Goal: Task Accomplishment & Management: Manage account settings

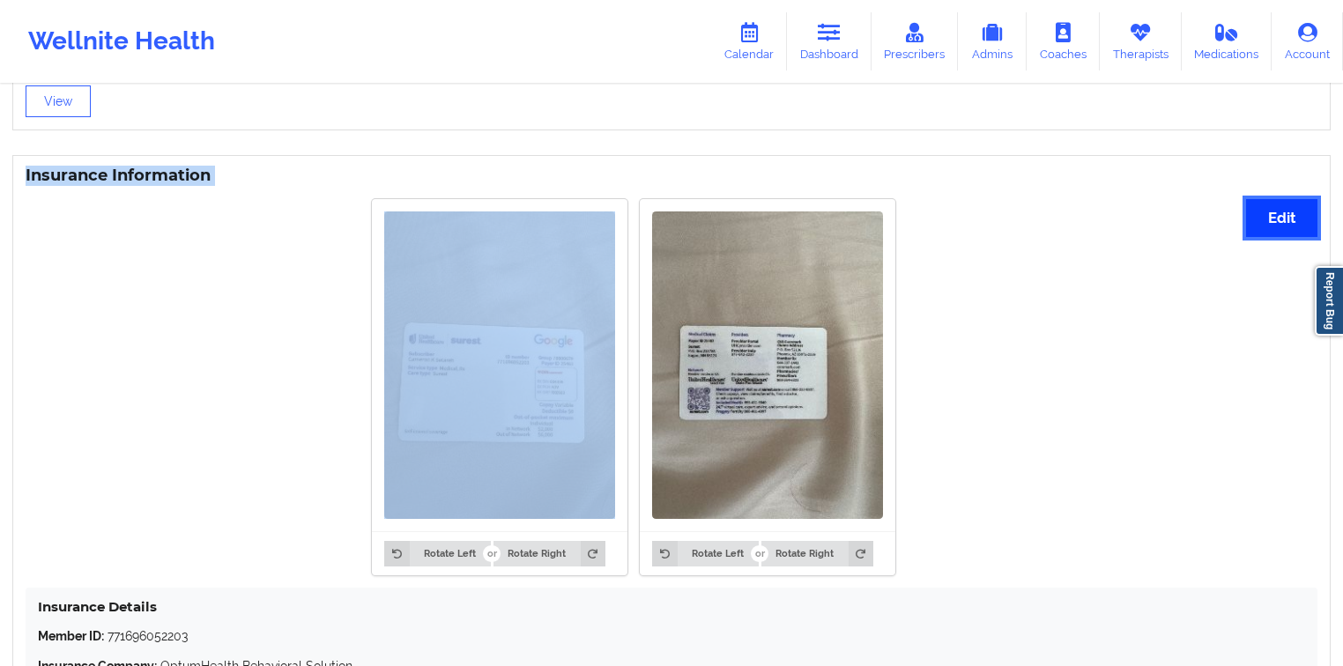
click at [1268, 234] on button "Edit" at bounding box center [1281, 218] width 71 height 38
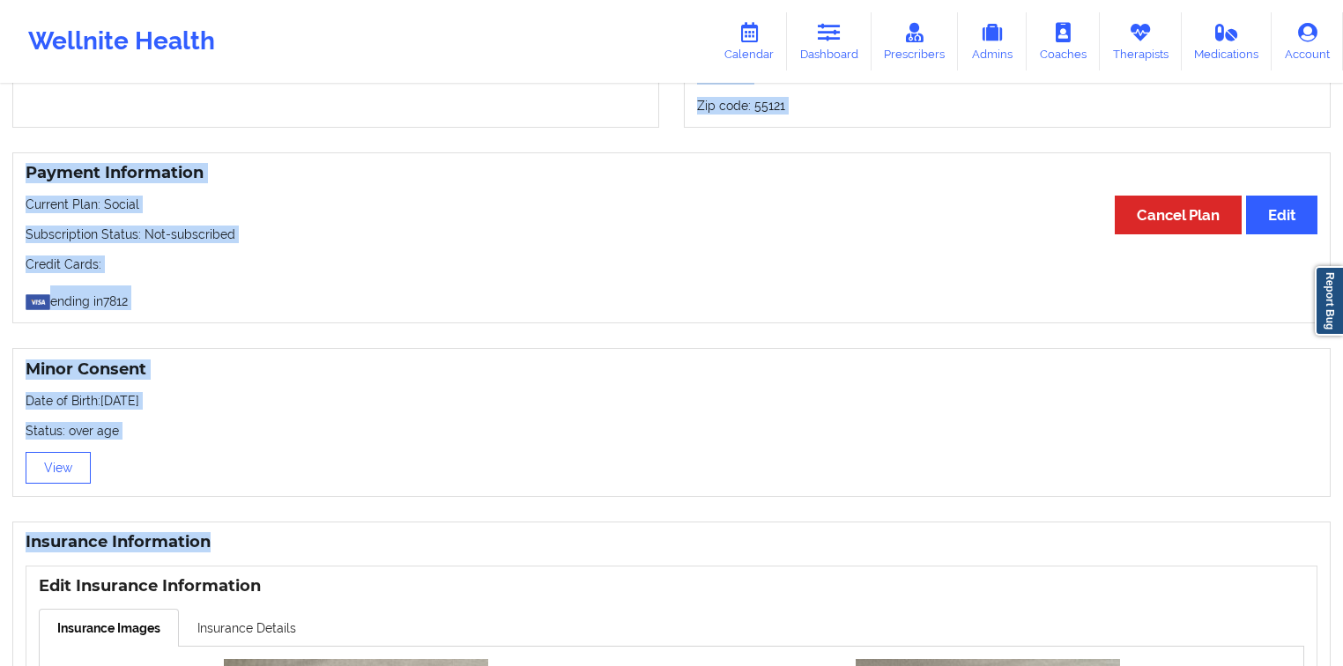
scroll to position [1244, 0]
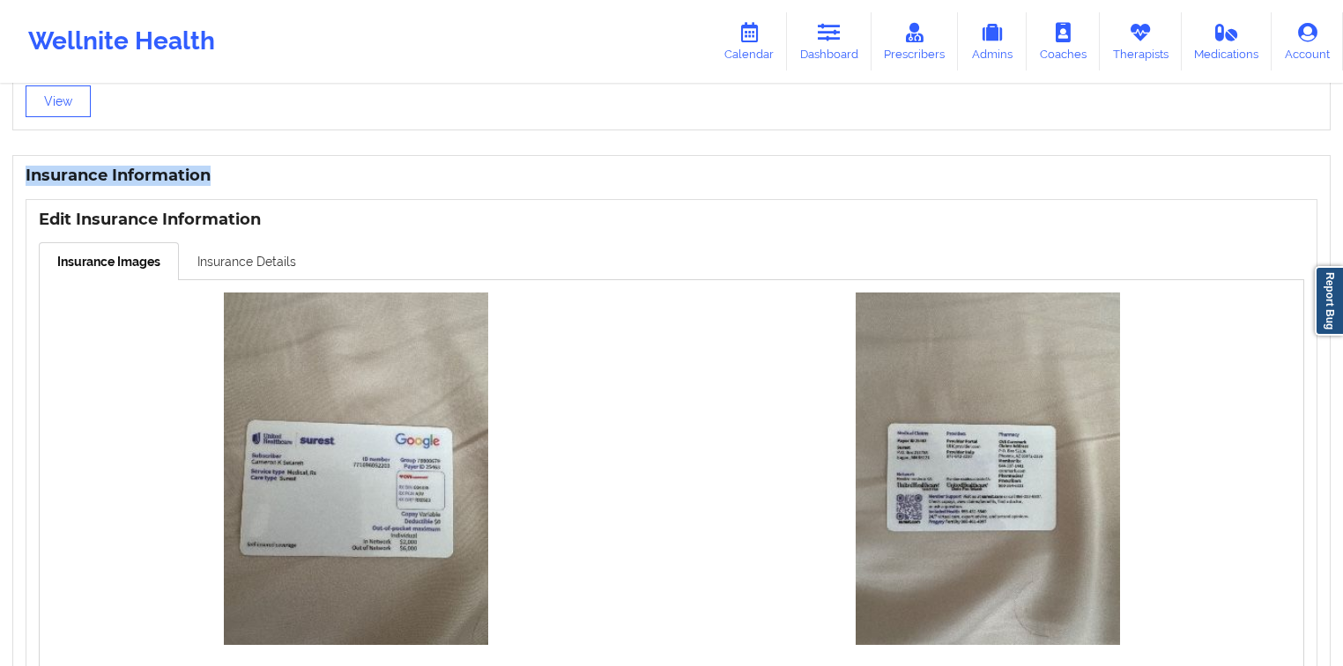
click at [242, 263] on link "Insurance Details" at bounding box center [247, 260] width 136 height 37
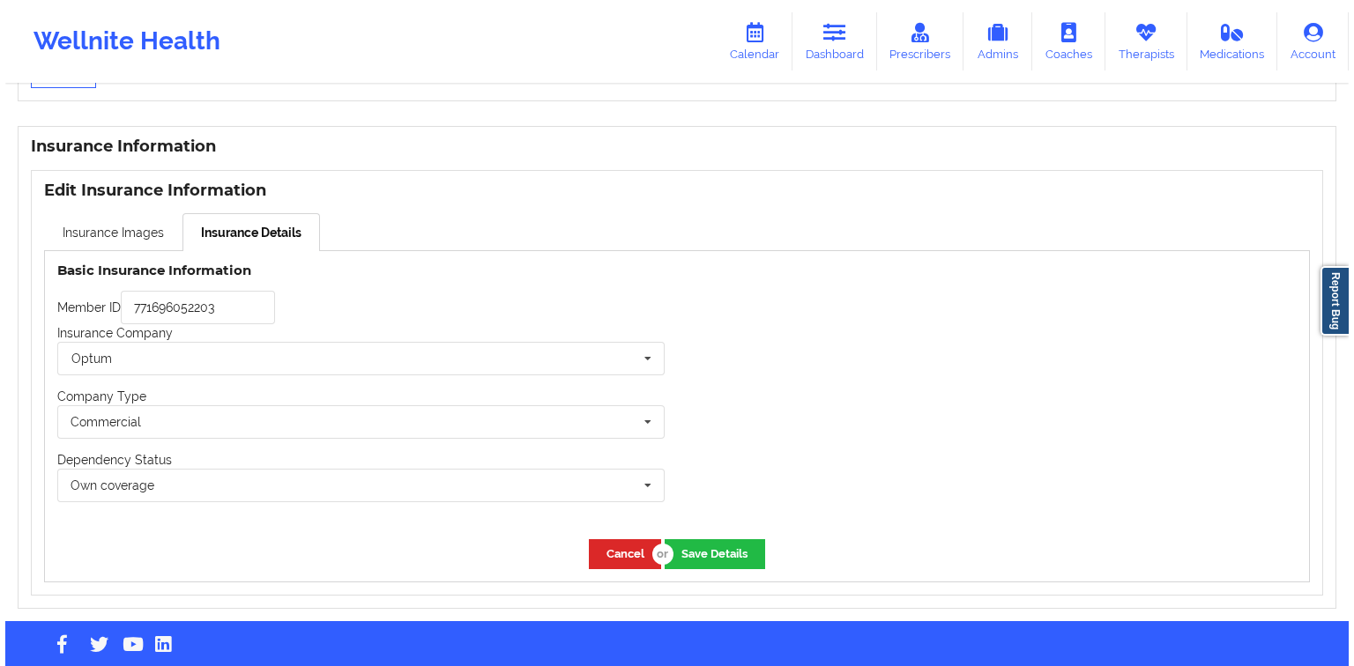
scroll to position [1301, 0]
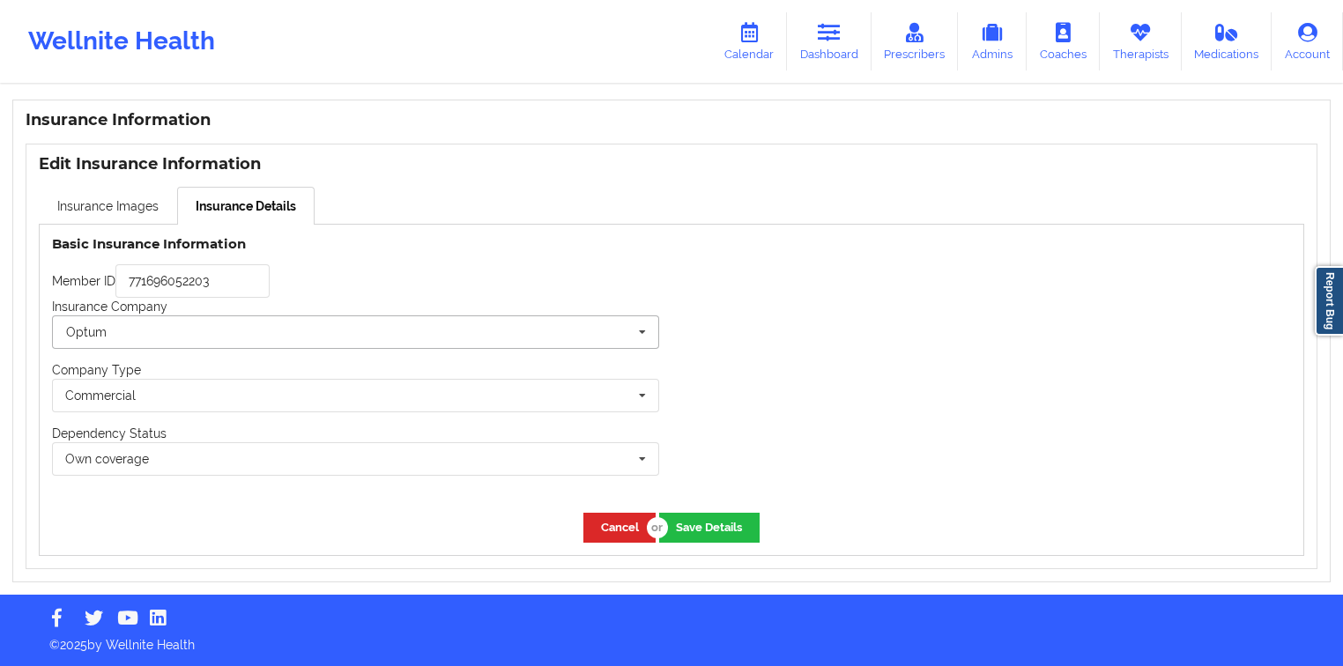
click at [224, 335] on input "text" at bounding box center [357, 332] width 606 height 32
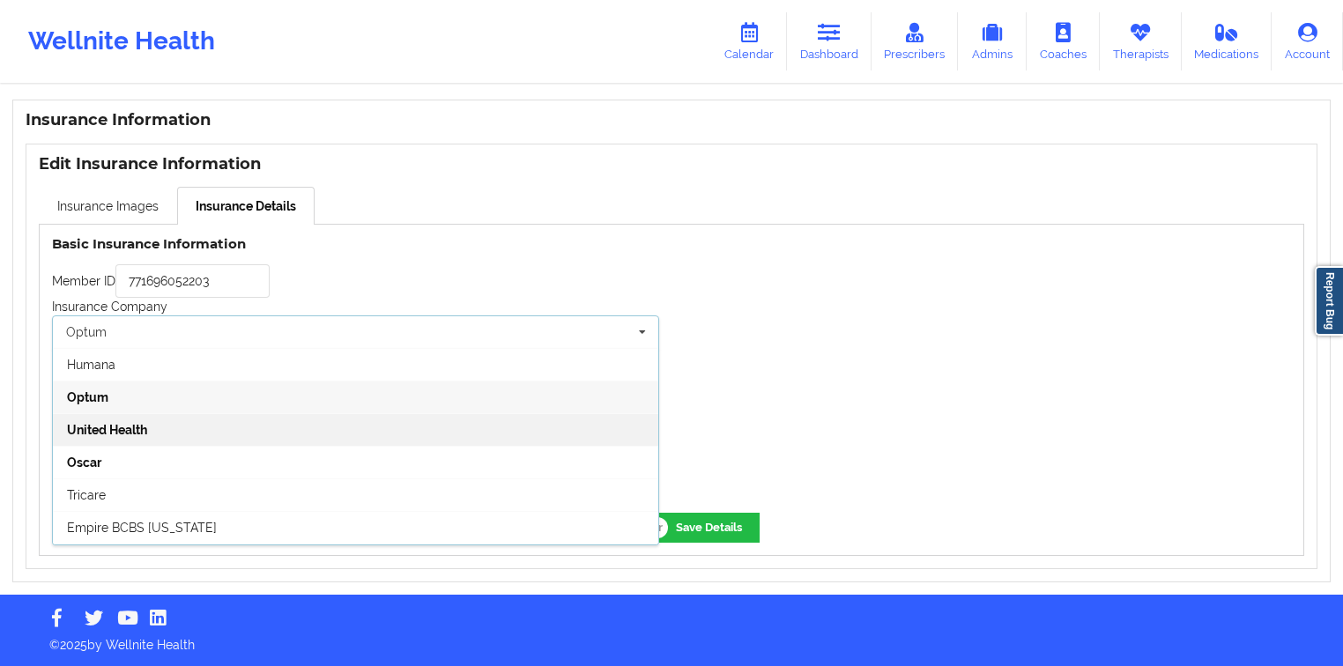
click at [205, 435] on div "United Health" at bounding box center [356, 429] width 606 height 33
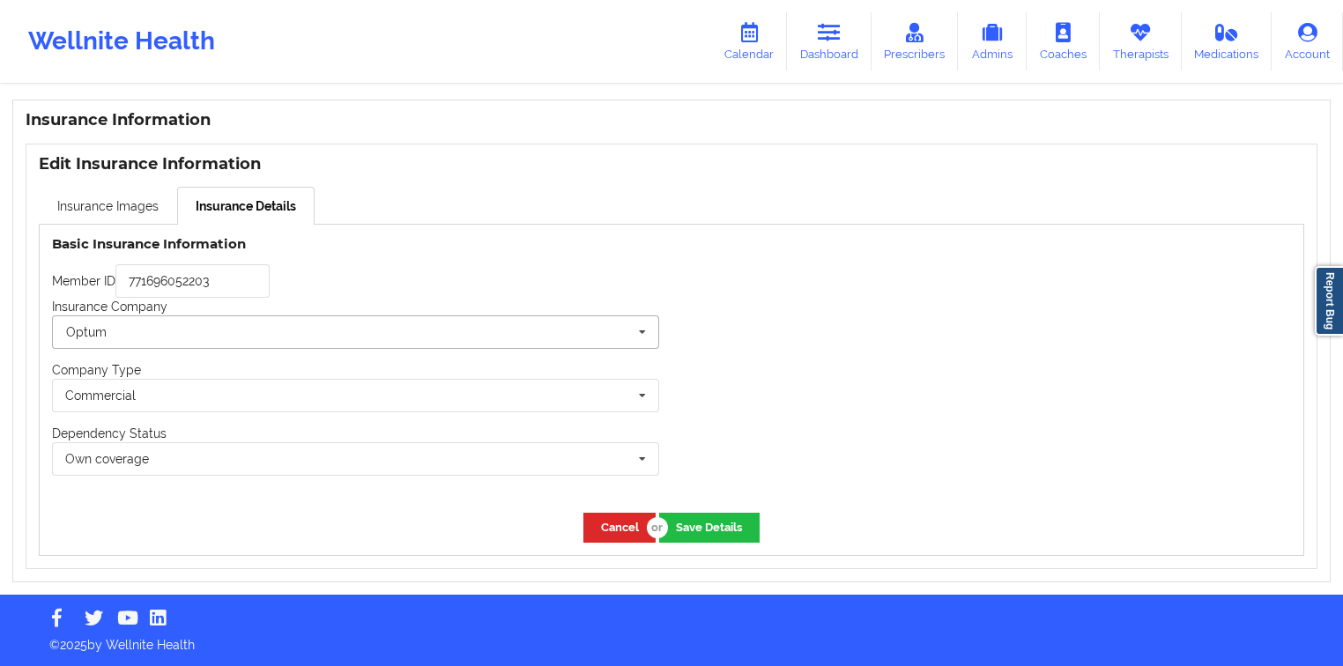
click at [465, 346] on input "text" at bounding box center [357, 332] width 606 height 32
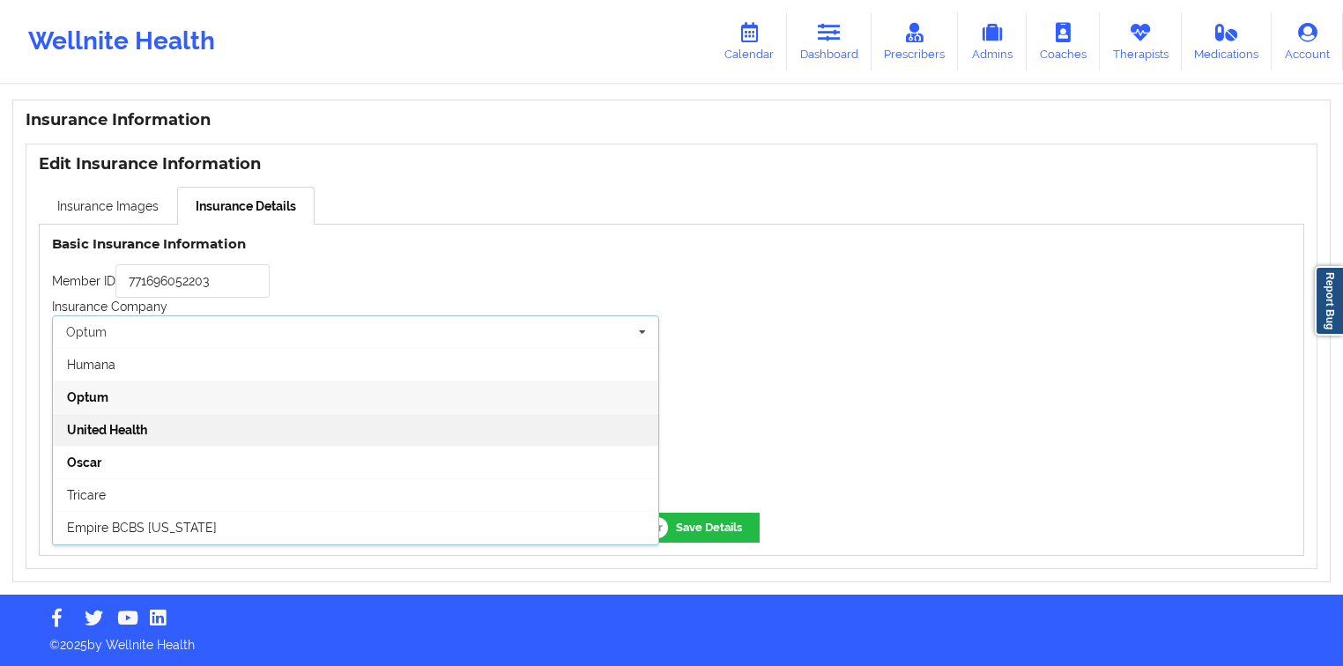
click at [399, 433] on div "United Health" at bounding box center [356, 429] width 606 height 33
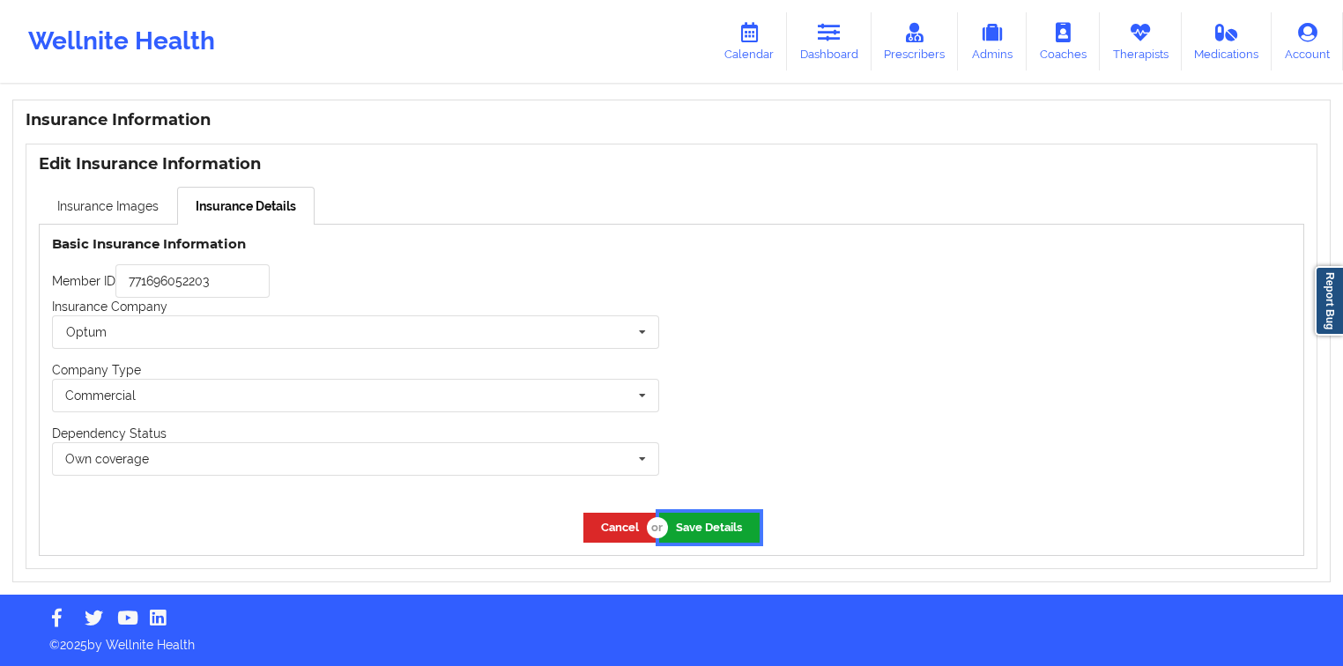
click at [705, 523] on button "Save Details" at bounding box center [709, 527] width 100 height 29
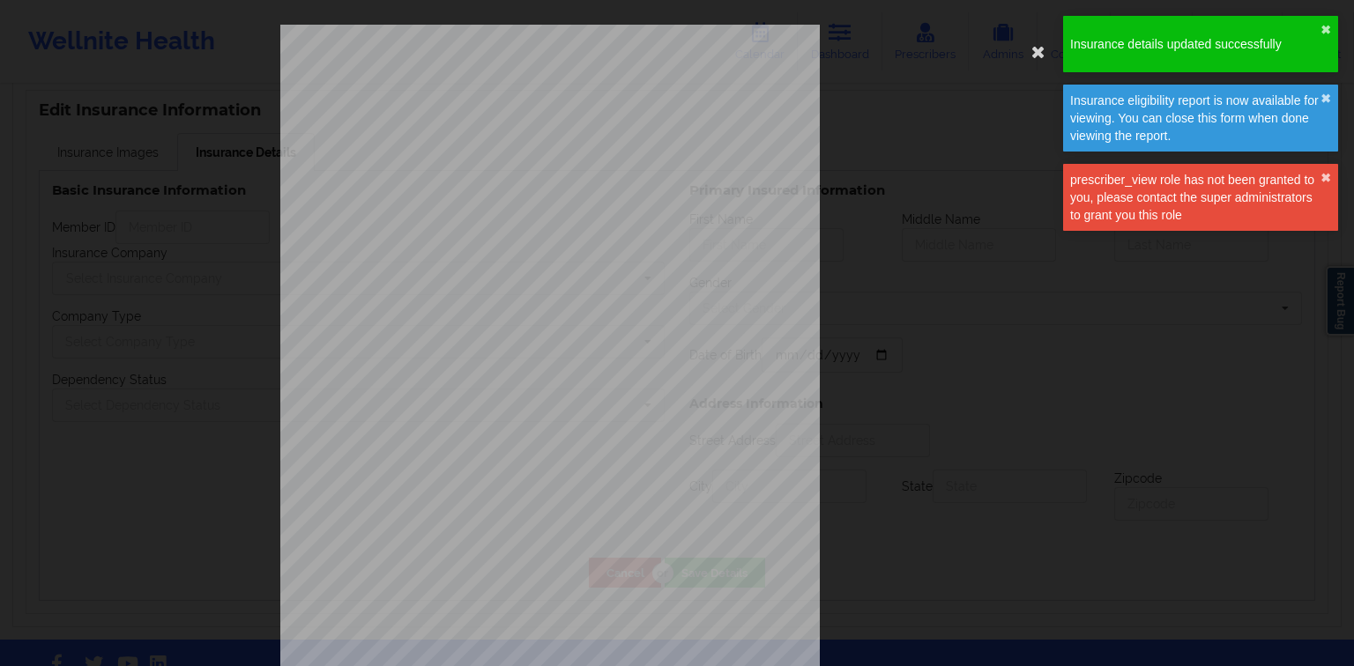
type input "771696052203"
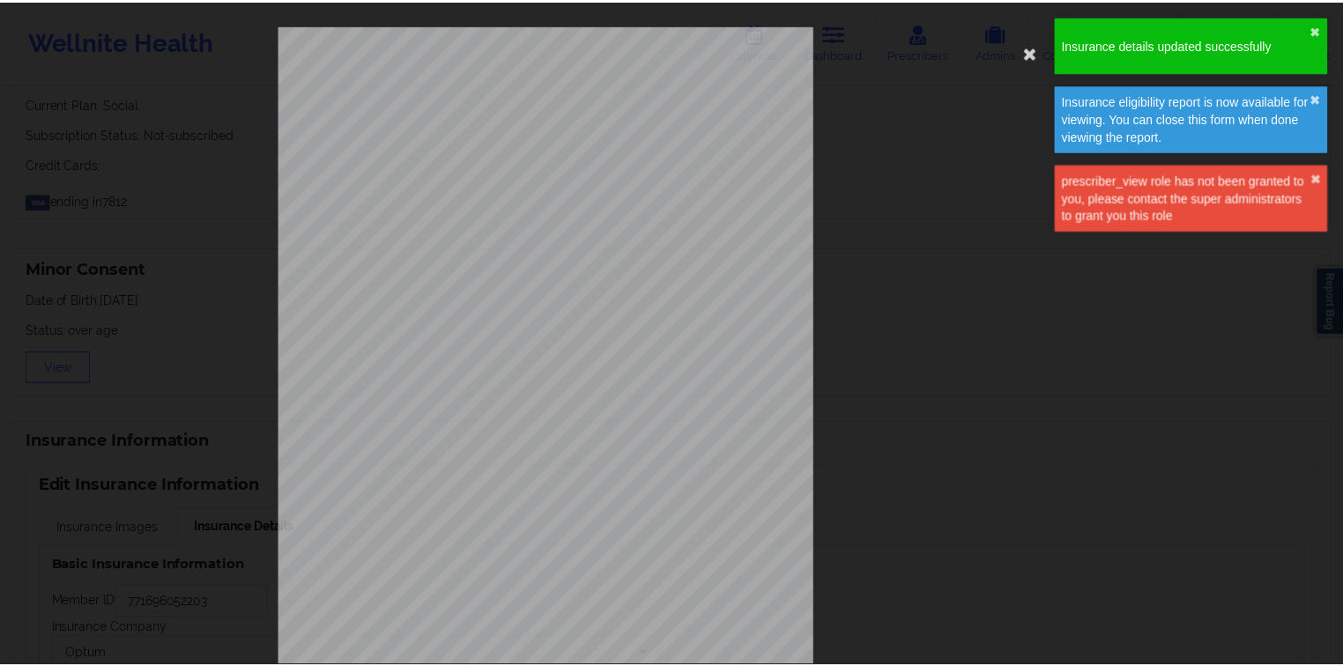
scroll to position [1294, 0]
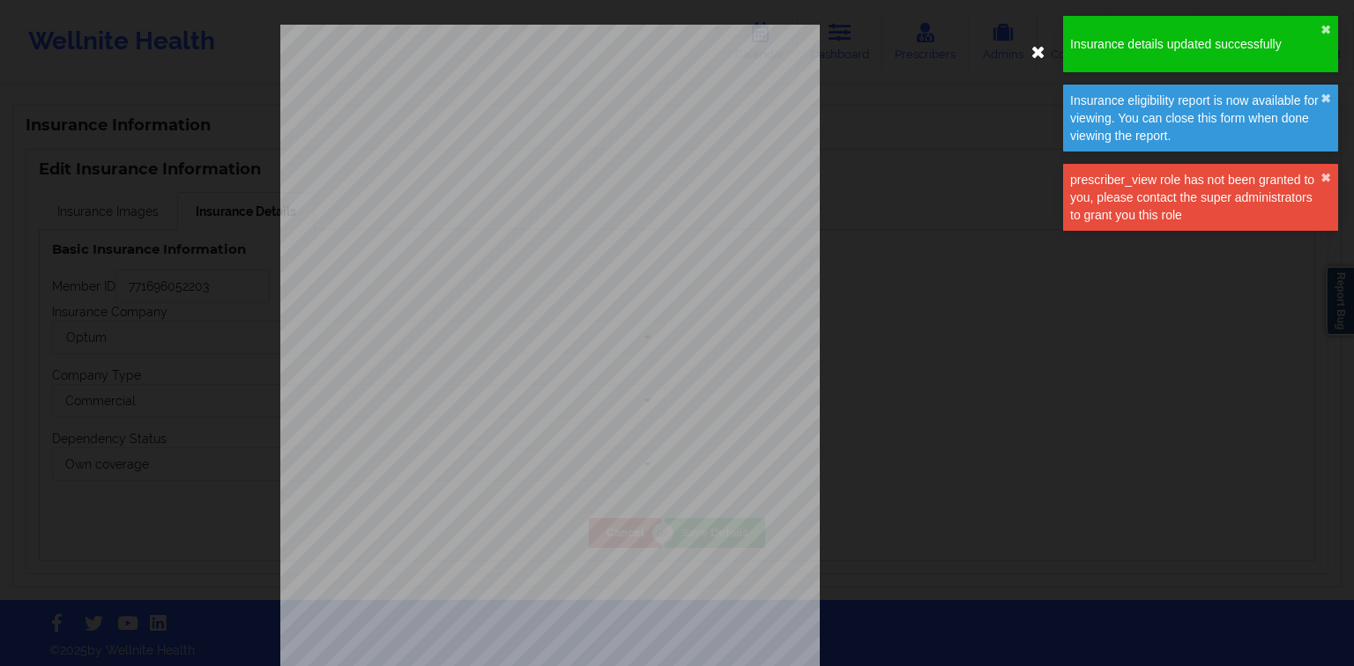
click at [1031, 56] on icon at bounding box center [1038, 51] width 28 height 28
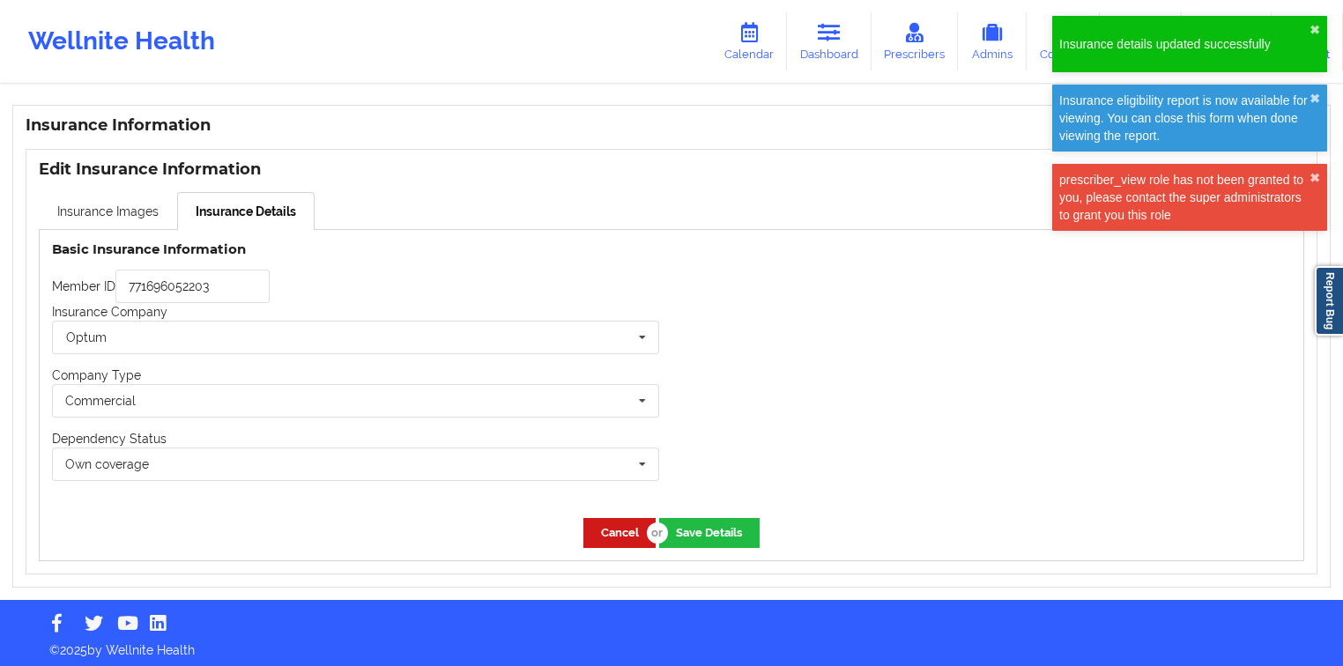
scroll to position [1301, 0]
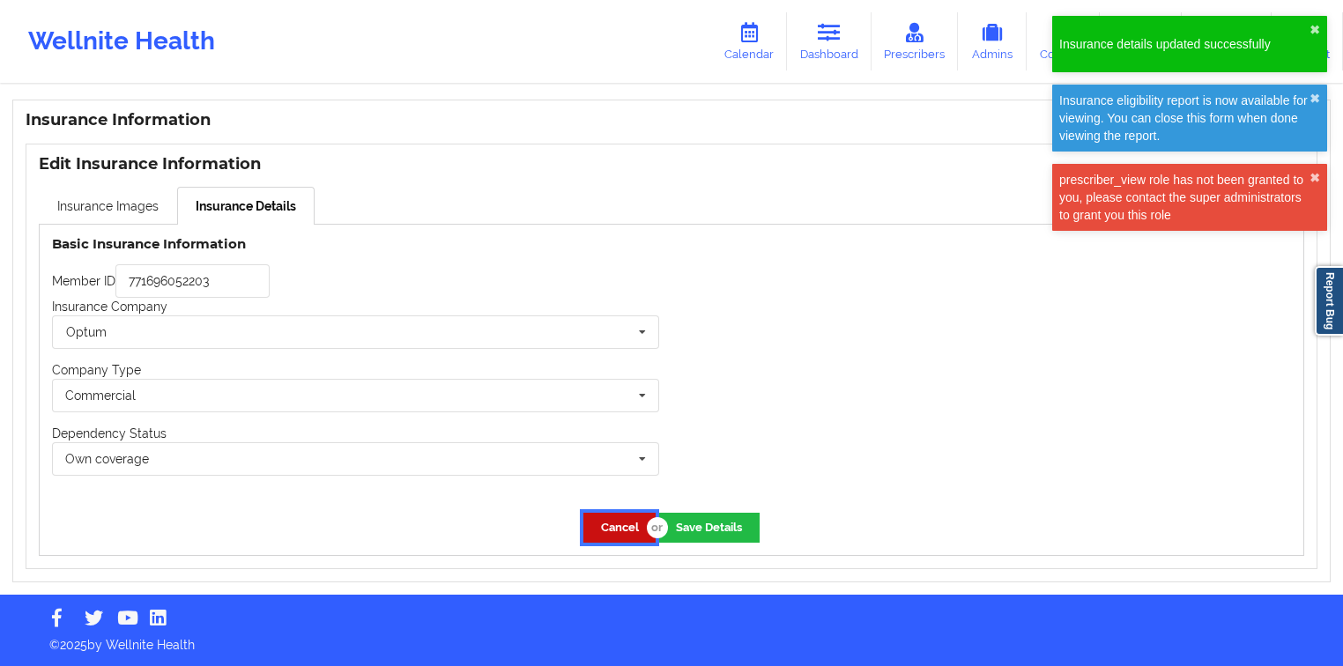
click at [629, 519] on button "Cancel" at bounding box center [620, 527] width 72 height 29
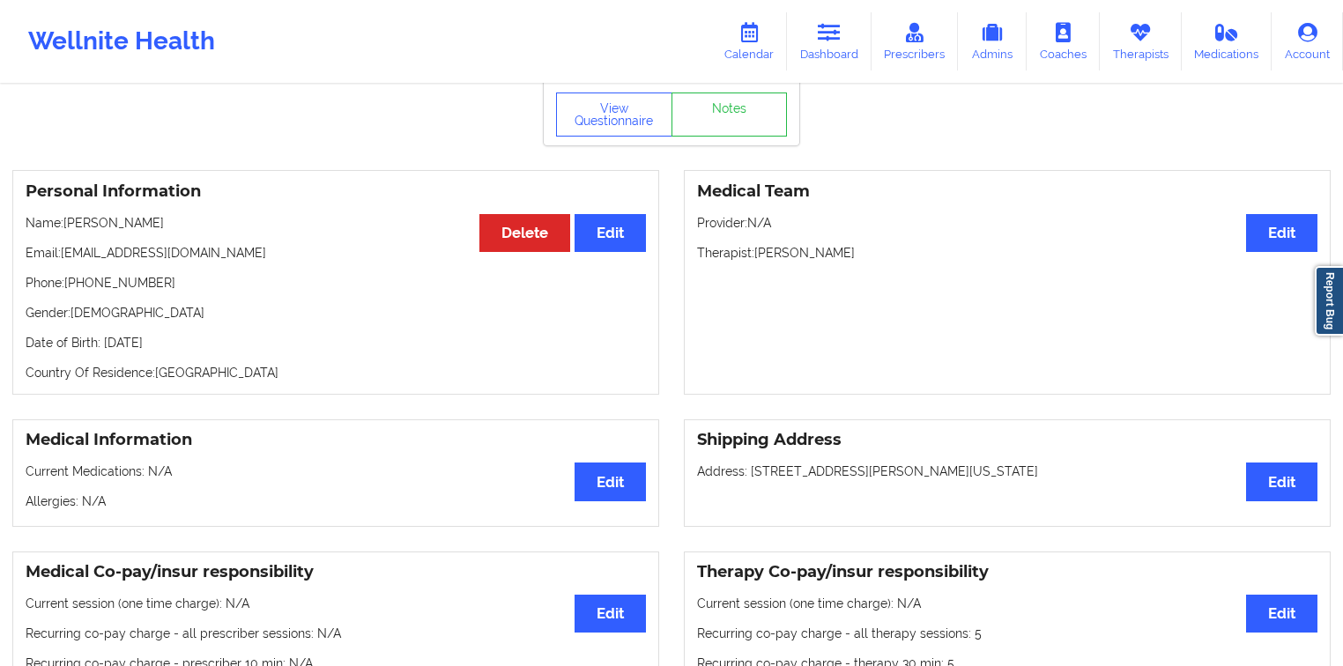
scroll to position [45, 0]
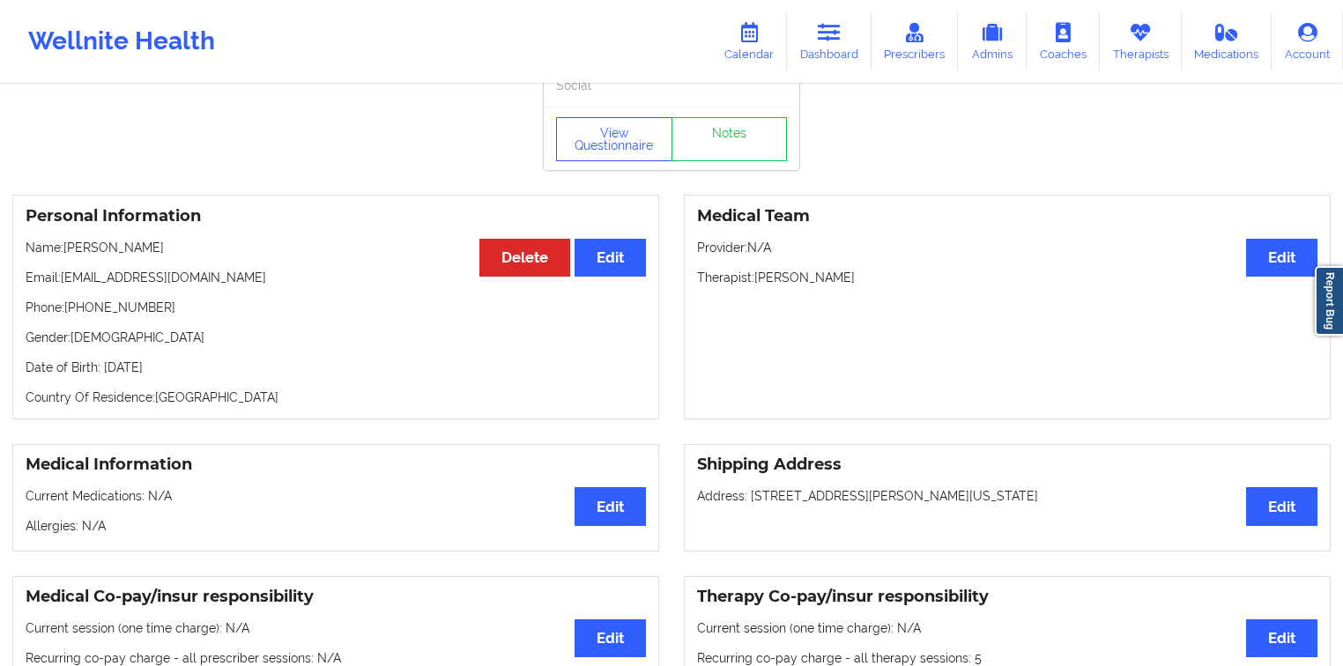
click at [155, 281] on p "Email: [EMAIL_ADDRESS][DOMAIN_NAME]" at bounding box center [336, 278] width 621 height 18
drag, startPoint x: 155, startPoint y: 281, endPoint x: 86, endPoint y: 278, distance: 69.7
click at [86, 278] on p "Email: [EMAIL_ADDRESS][DOMAIN_NAME]" at bounding box center [336, 278] width 621 height 18
copy p "[EMAIL_ADDRESS][DOMAIN_NAME]"
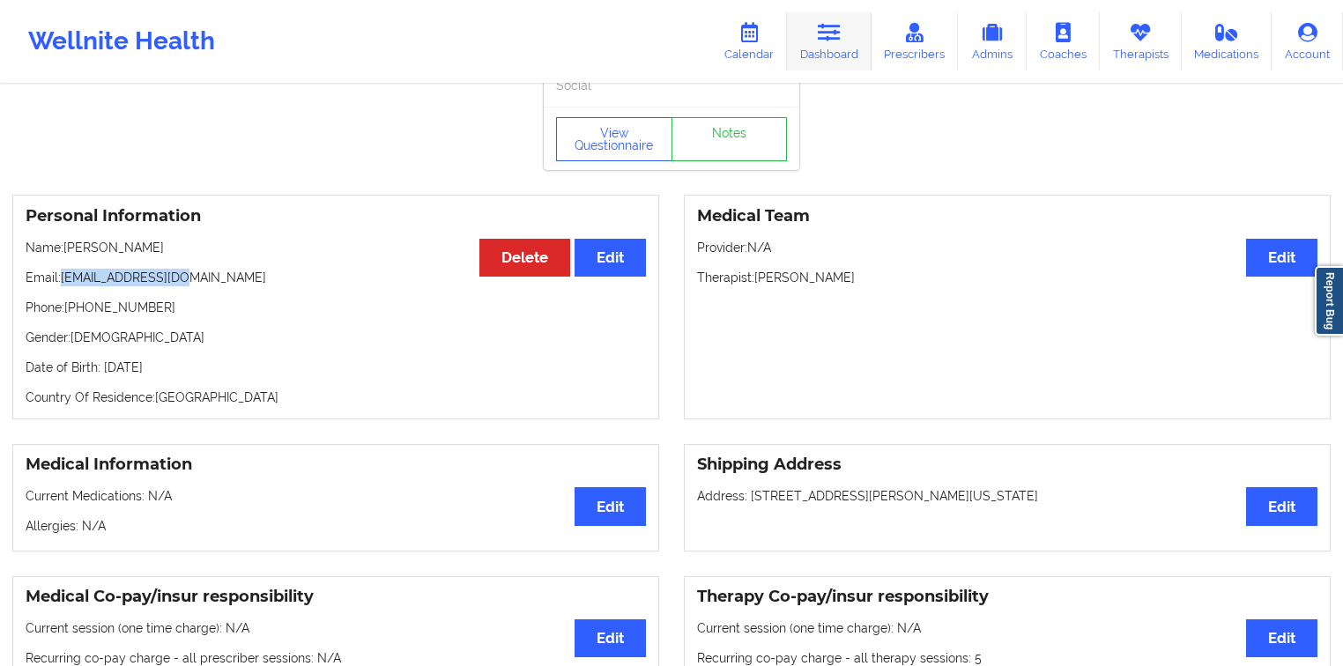
click at [818, 34] on link "Dashboard" at bounding box center [829, 41] width 85 height 58
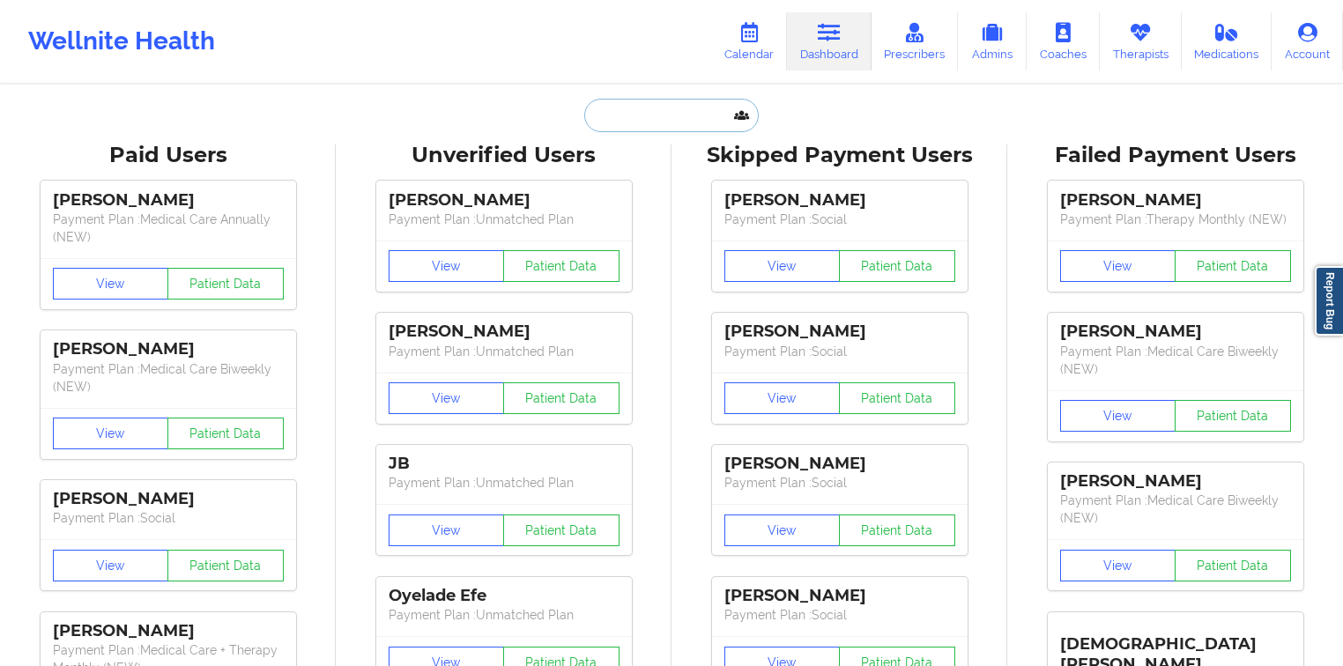
click at [649, 115] on input "text" at bounding box center [671, 115] width 175 height 33
paste input "[PERSON_NAME]"
type input "[PERSON_NAME]"
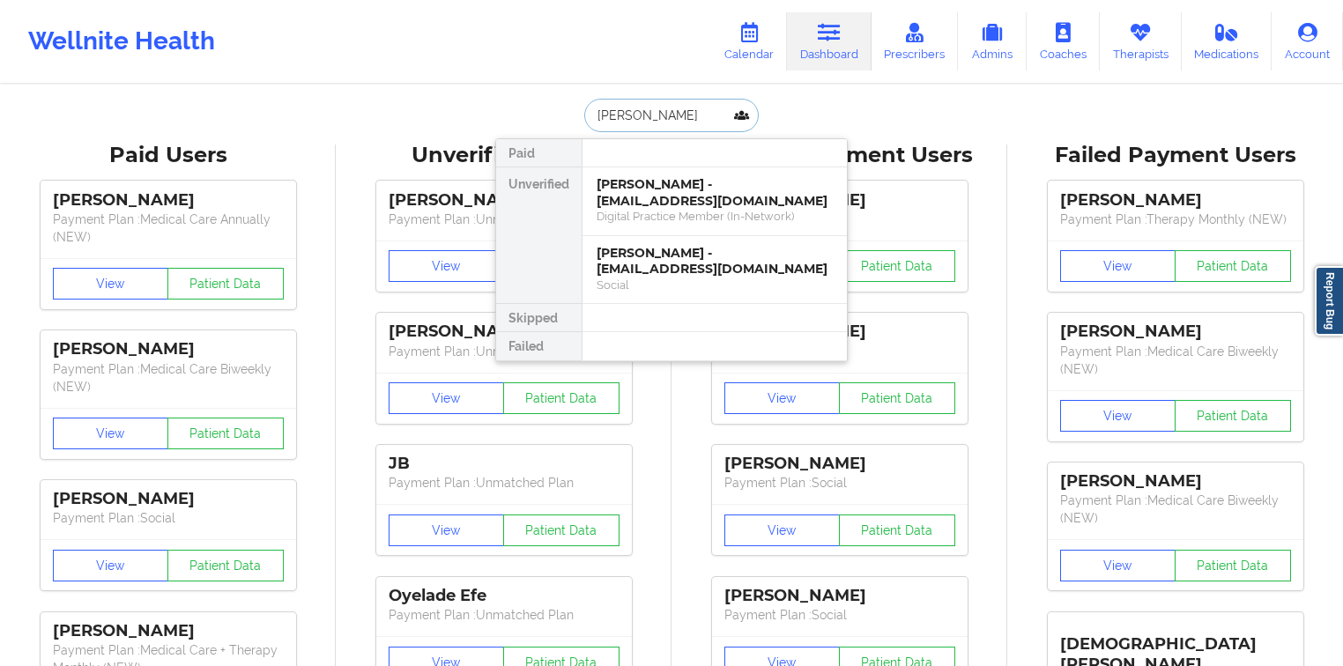
click at [681, 201] on div "[PERSON_NAME] - [EMAIL_ADDRESS][DOMAIN_NAME]" at bounding box center [715, 192] width 236 height 33
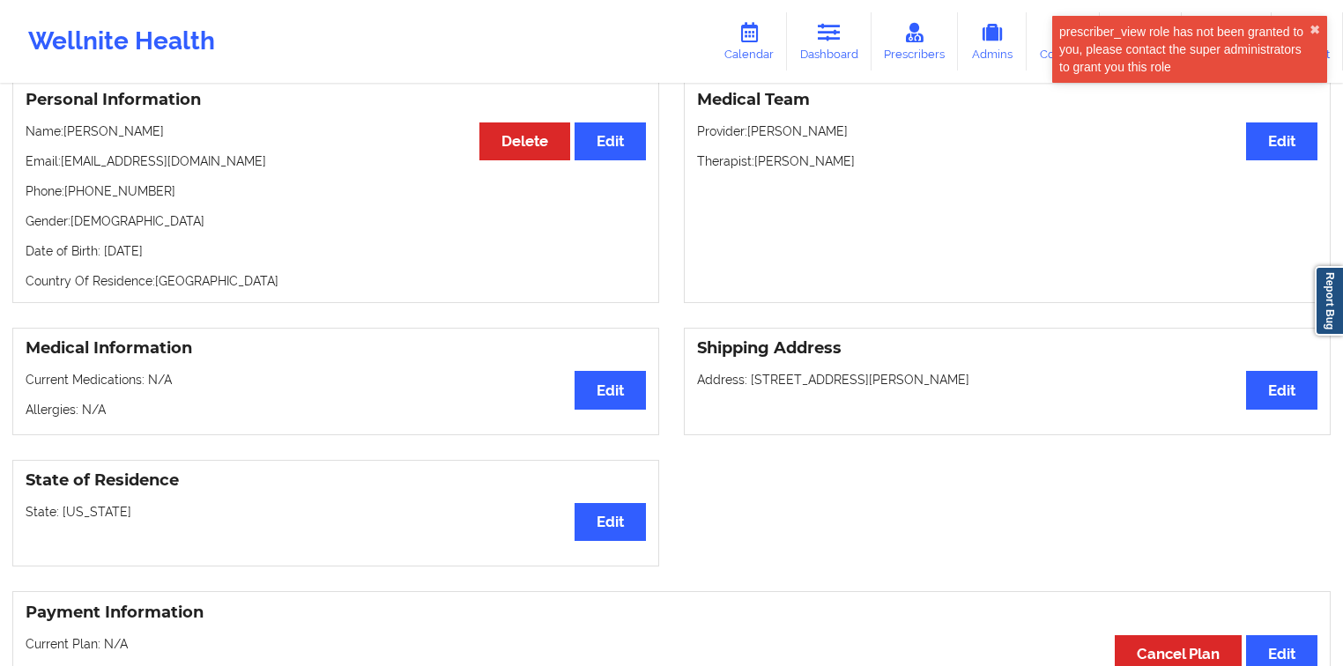
scroll to position [92, 0]
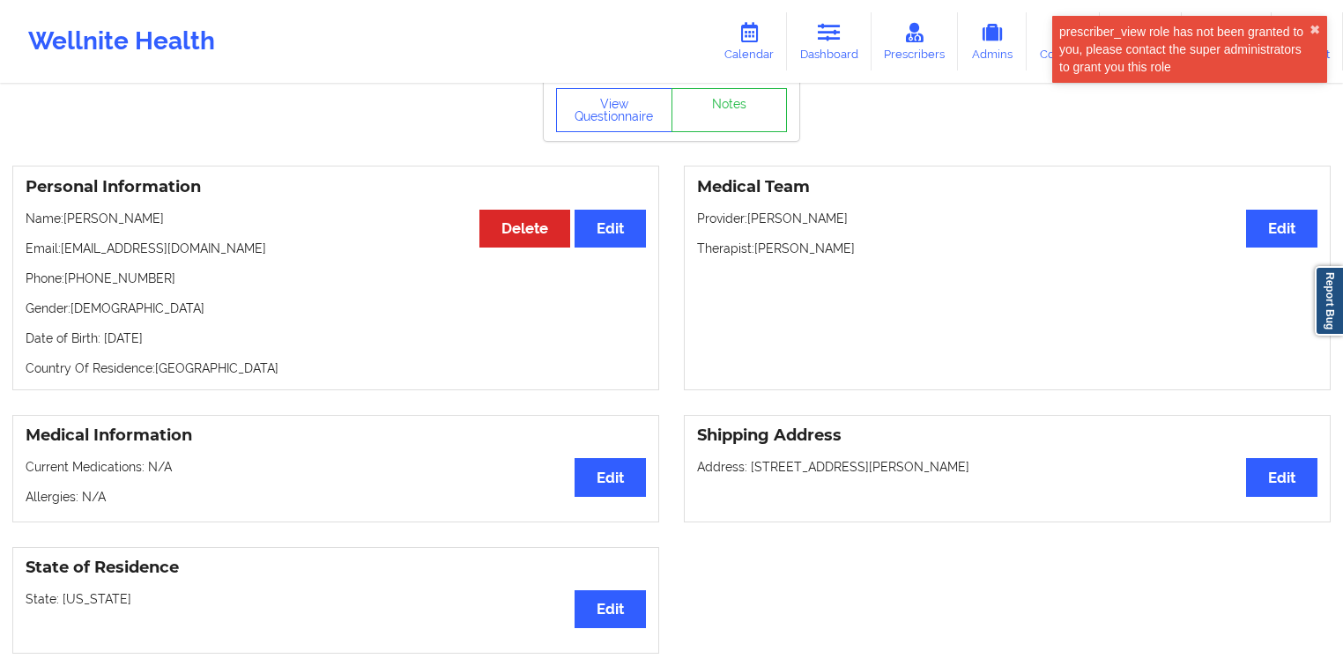
click at [139, 212] on p "Name: [PERSON_NAME]" at bounding box center [336, 219] width 621 height 18
copy p "[PERSON_NAME]"
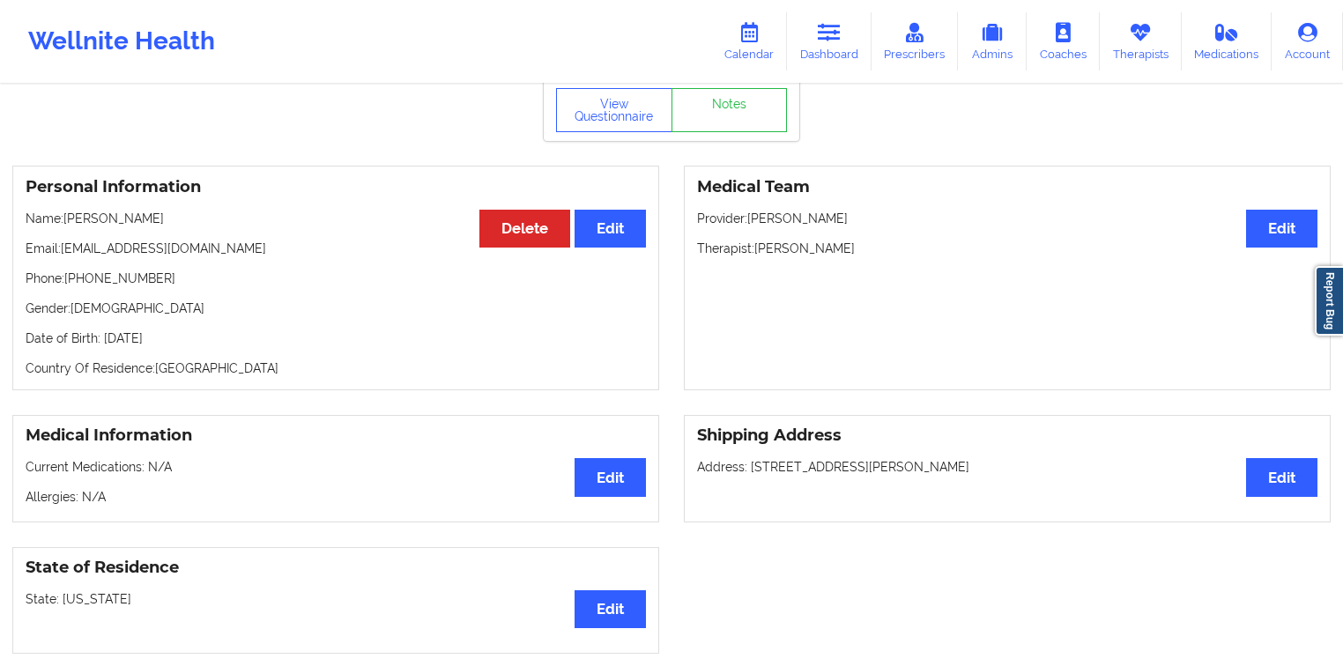
click at [103, 214] on p "Name: [PERSON_NAME]" at bounding box center [336, 219] width 621 height 18
copy p "[PERSON_NAME]"
click at [159, 233] on div "Personal Information Edit Delete Name: [PERSON_NAME] Email: [EMAIL_ADDRESS][DOM…" at bounding box center [335, 278] width 647 height 225
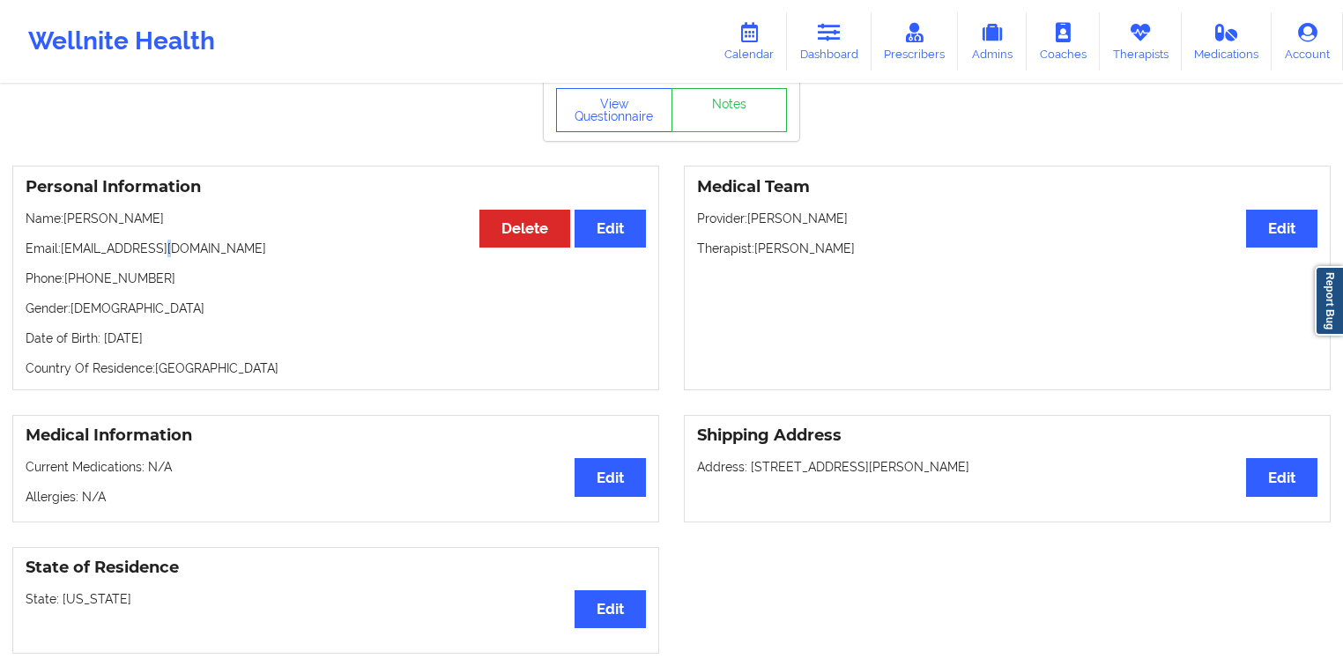
click at [159, 242] on p "Email: [EMAIL_ADDRESS][DOMAIN_NAME]" at bounding box center [336, 249] width 621 height 18
drag, startPoint x: 63, startPoint y: 248, endPoint x: 182, endPoint y: 249, distance: 118.1
click at [181, 249] on p "Email: [EMAIL_ADDRESS][DOMAIN_NAME]" at bounding box center [336, 249] width 621 height 18
drag, startPoint x: 188, startPoint y: 248, endPoint x: 63, endPoint y: 242, distance: 124.4
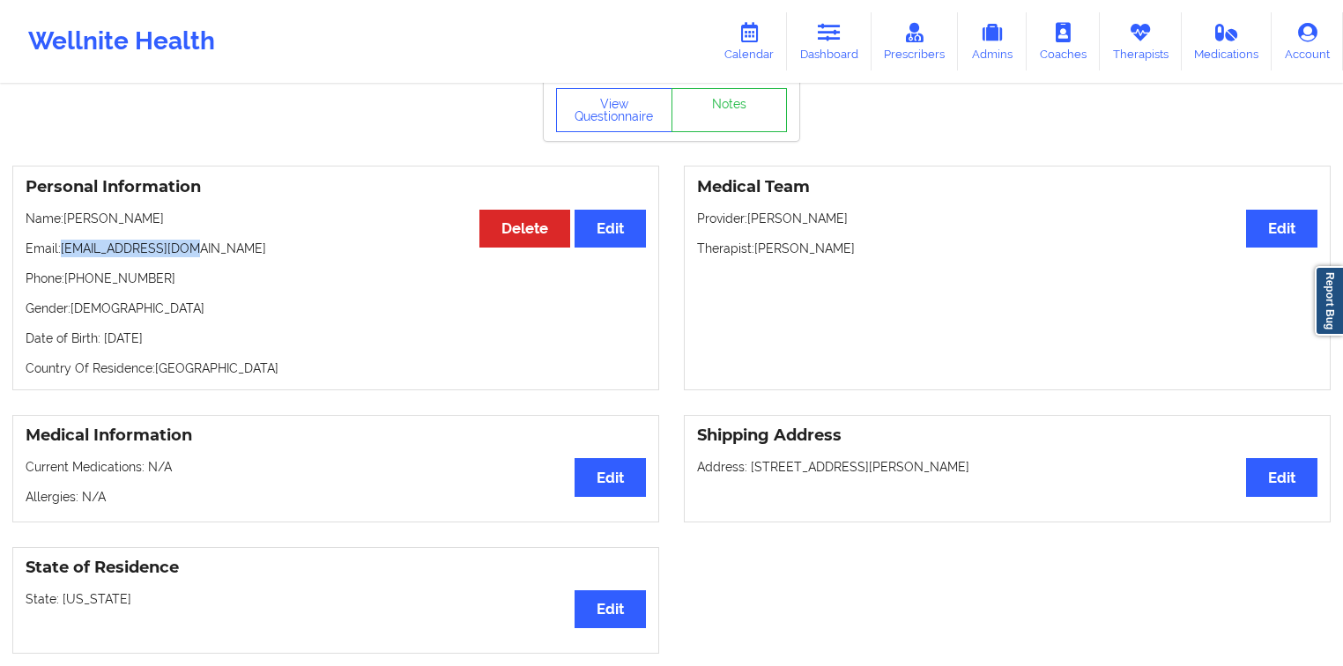
click at [63, 242] on p "Email: [EMAIL_ADDRESS][DOMAIN_NAME]" at bounding box center [336, 249] width 621 height 18
copy p "[EMAIL_ADDRESS][DOMAIN_NAME]"
